Goal: Information Seeking & Learning: Get advice/opinions

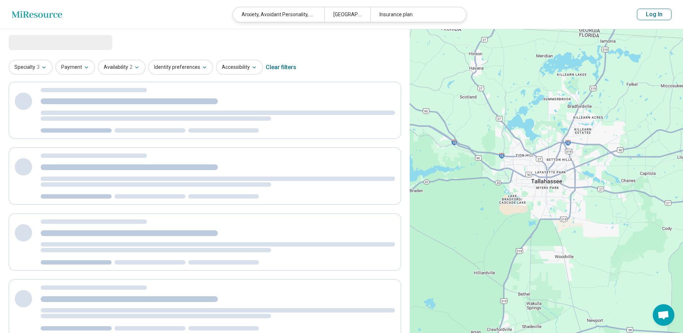
select select "********"
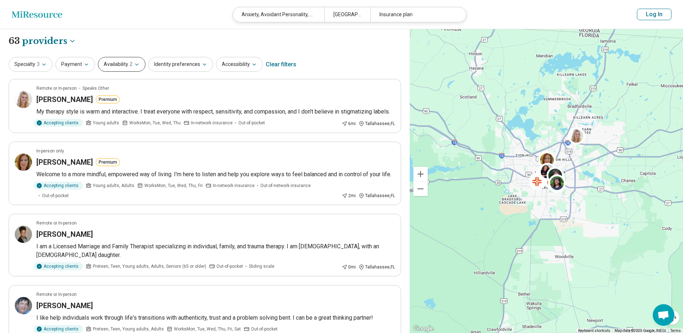
click at [130, 64] on span "2" at bounding box center [131, 64] width 3 height 8
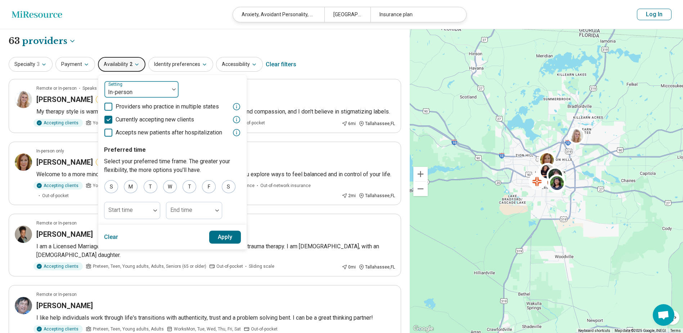
click at [123, 93] on div at bounding box center [136, 92] width 59 height 10
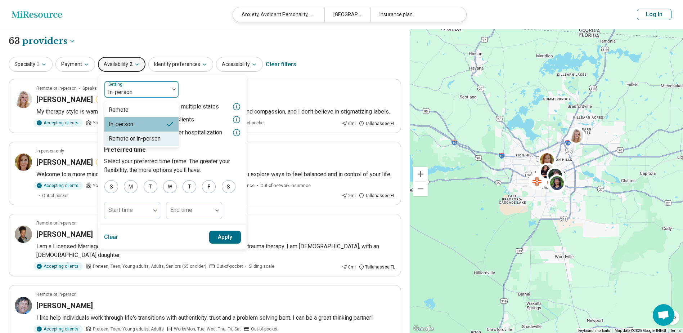
click at [122, 139] on div "Remote or in-person" at bounding box center [135, 138] width 52 height 9
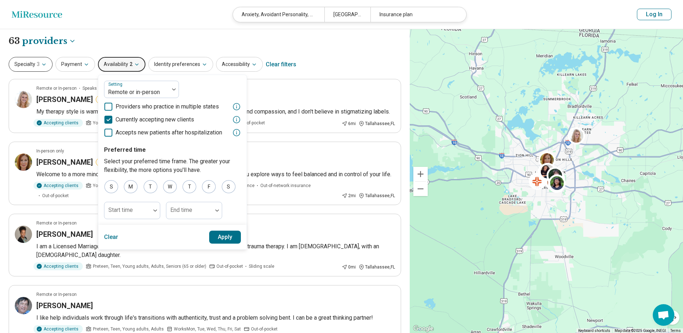
click at [28, 69] on button "Specialty 3" at bounding box center [31, 64] width 44 height 15
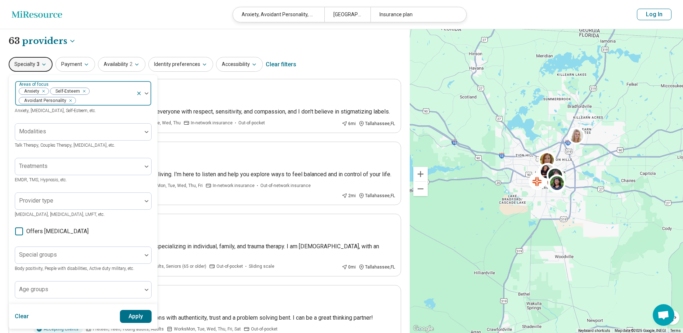
click at [137, 93] on icon at bounding box center [139, 93] width 6 height 6
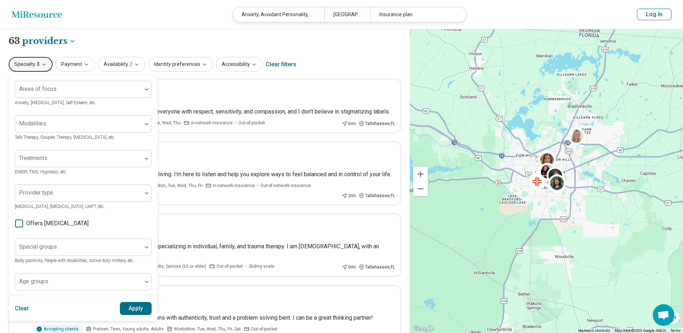
click at [133, 309] on button "Apply" at bounding box center [136, 308] width 32 height 13
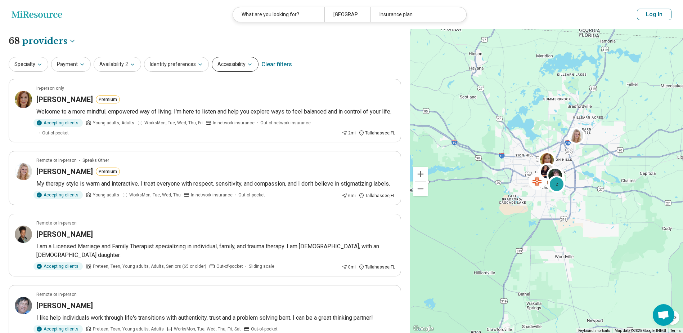
click at [232, 65] on button "Accessibility" at bounding box center [235, 64] width 47 height 15
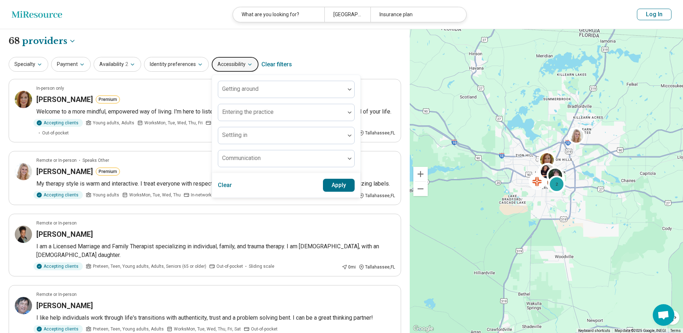
click at [347, 40] on div "**********" at bounding box center [205, 41] width 393 height 12
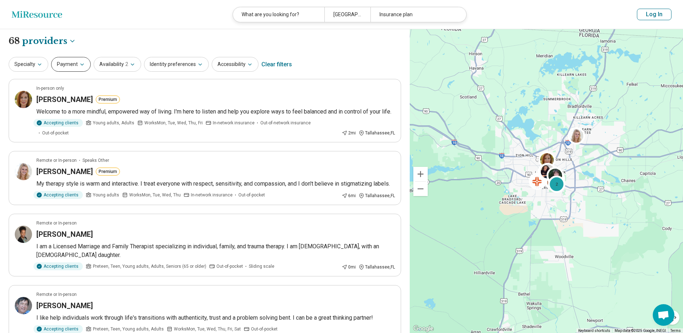
click at [69, 62] on button "Payment" at bounding box center [71, 64] width 40 height 15
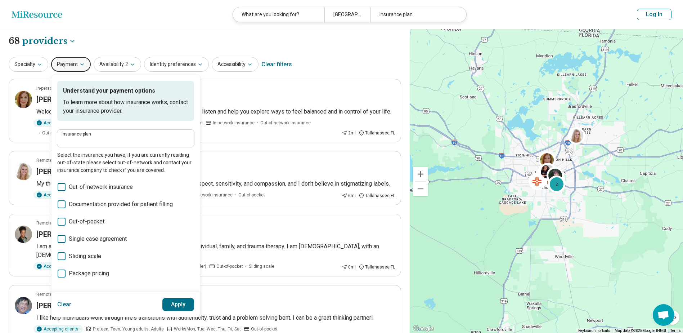
click at [82, 133] on label "Insurance plan" at bounding box center [126, 134] width 128 height 4
click at [82, 136] on input "Insurance plan" at bounding box center [126, 140] width 128 height 9
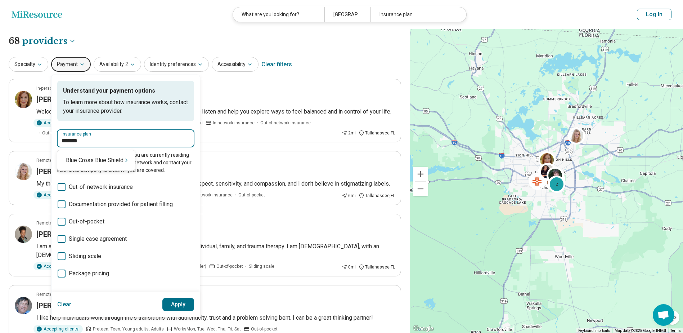
type input "********"
click at [95, 162] on div "Blue Cross Blue Shield" at bounding box center [96, 160] width 78 height 14
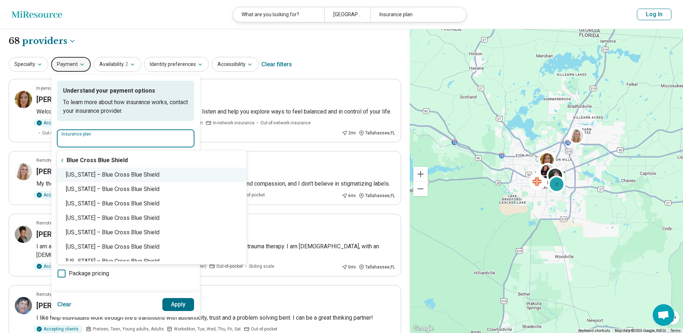
click at [118, 177] on div "Florida – Blue Cross Blue Shield" at bounding box center [151, 174] width 189 height 14
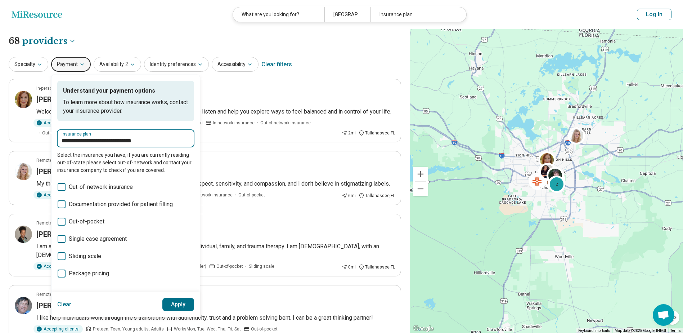
type input "**********"
click at [178, 301] on button "Apply" at bounding box center [178, 304] width 32 height 13
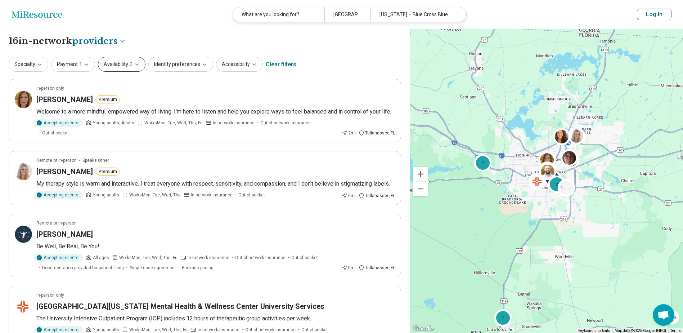
click at [129, 60] on button "Availability 2" at bounding box center [122, 64] width 48 height 15
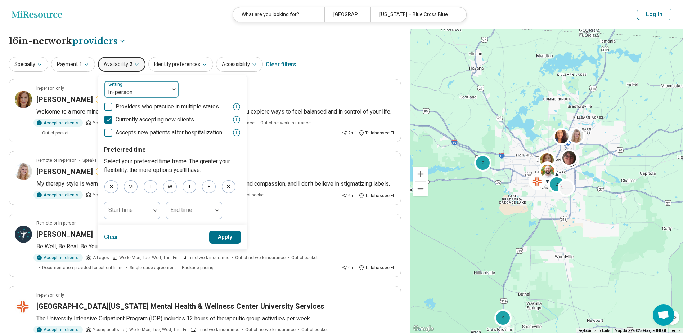
click at [130, 88] on div at bounding box center [136, 92] width 59 height 10
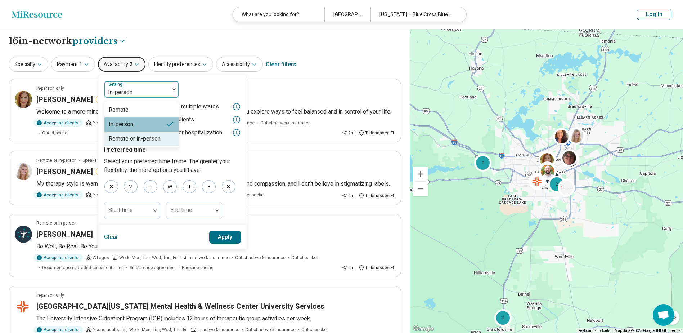
click at [122, 139] on div "Remote or in-person" at bounding box center [135, 138] width 52 height 9
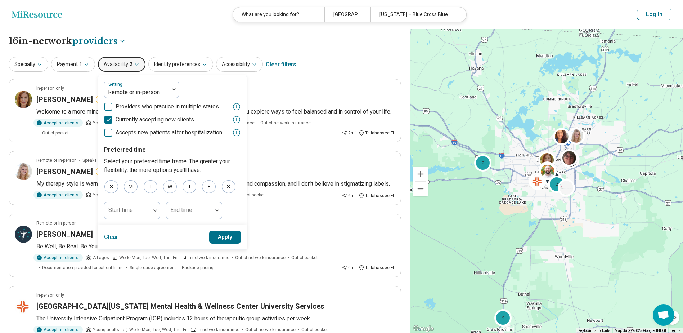
click at [218, 237] on button "Apply" at bounding box center [225, 236] width 32 height 13
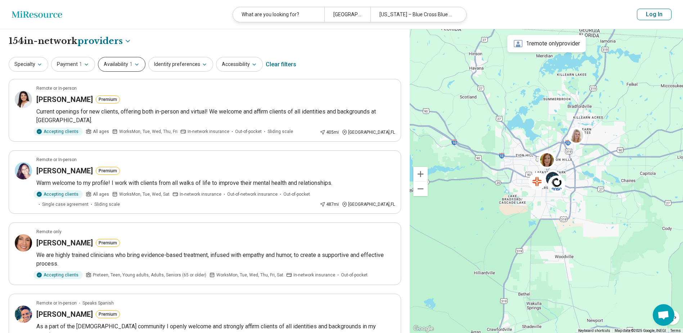
click at [138, 58] on button "Availability 1" at bounding box center [122, 64] width 48 height 15
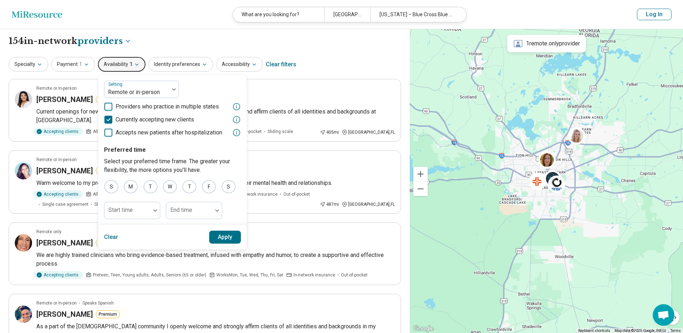
click at [225, 234] on button "Apply" at bounding box center [225, 236] width 32 height 13
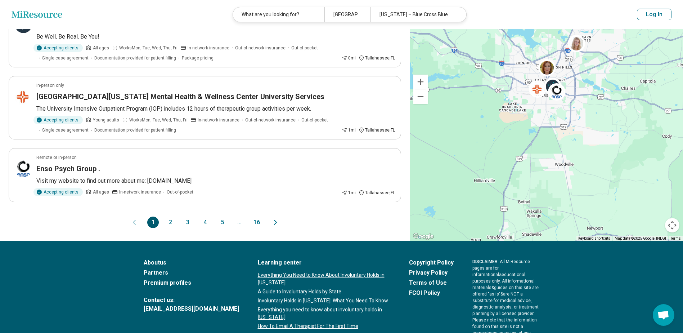
scroll to position [540, 0]
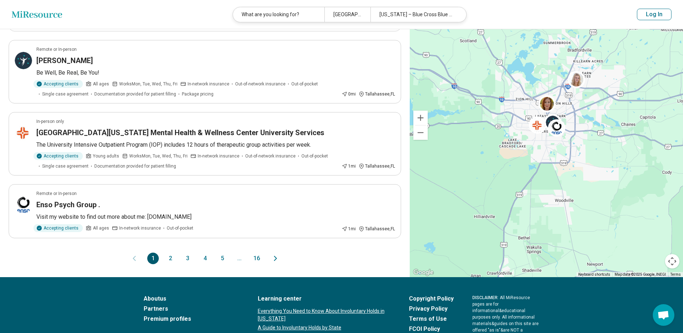
click at [205, 252] on button "4" at bounding box center [205, 258] width 12 height 12
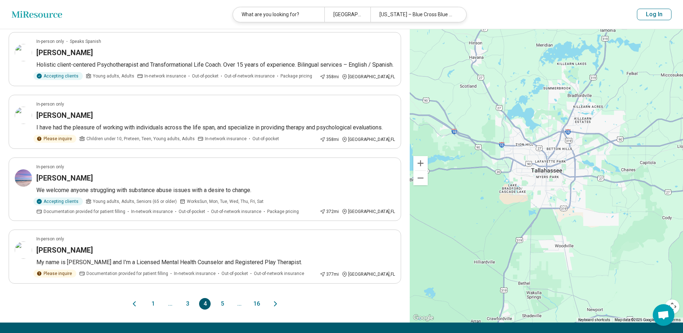
scroll to position [576, 0]
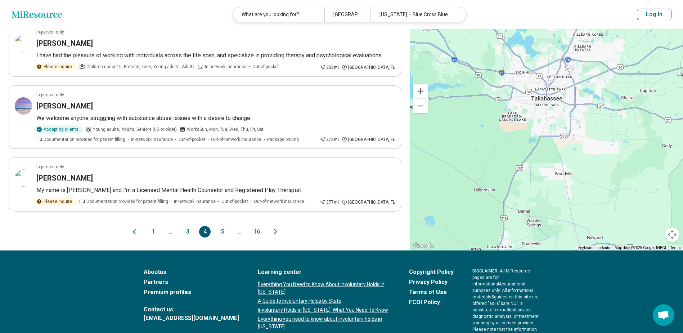
click at [221, 237] on button "5" at bounding box center [222, 232] width 12 height 12
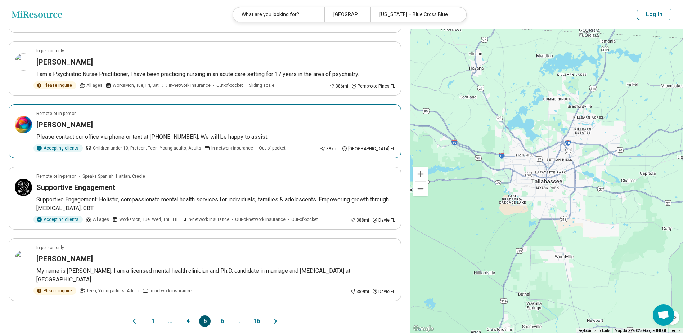
scroll to position [504, 0]
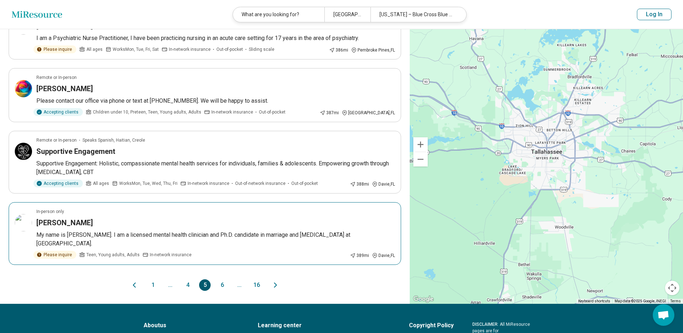
click at [71, 221] on h3 "[PERSON_NAME]" at bounding box center [64, 223] width 57 height 10
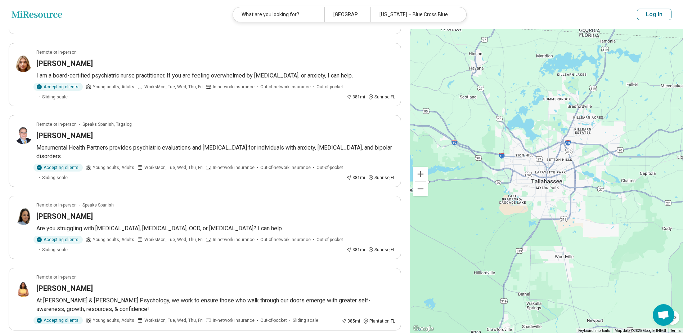
scroll to position [0, 0]
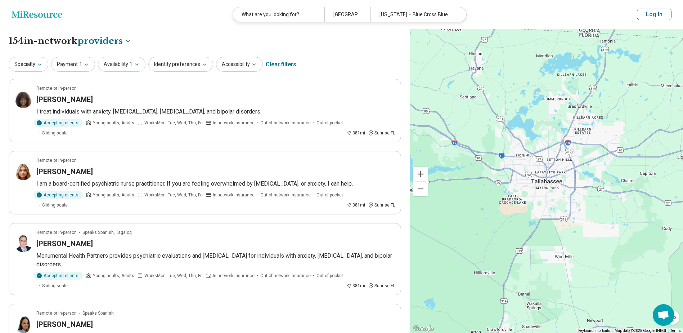
drag, startPoint x: 256, startPoint y: 148, endPoint x: 357, endPoint y: 63, distance: 131.1
click at [357, 63] on div "Specialty Payment 1 Availability 1 Identity preferences Accessibility Clear fil…" at bounding box center [205, 64] width 393 height 17
